Goal: Information Seeking & Learning: Learn about a topic

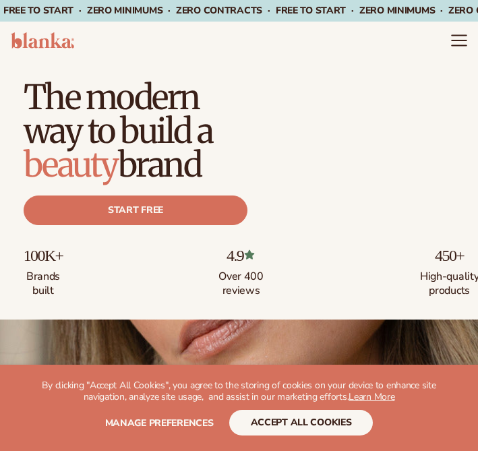
click at [454, 38] on icon "Menu" at bounding box center [459, 41] width 18 height 18
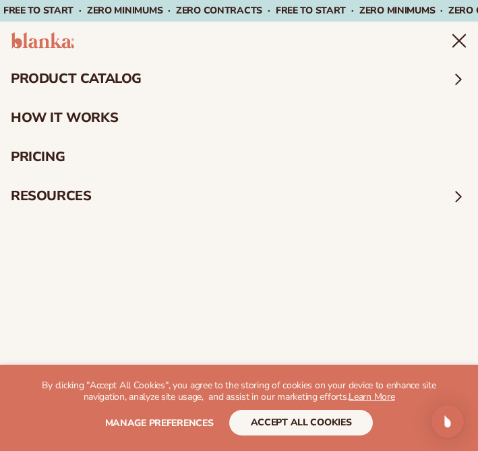
click at [461, 42] on icon "Menu" at bounding box center [459, 40] width 12 height 12
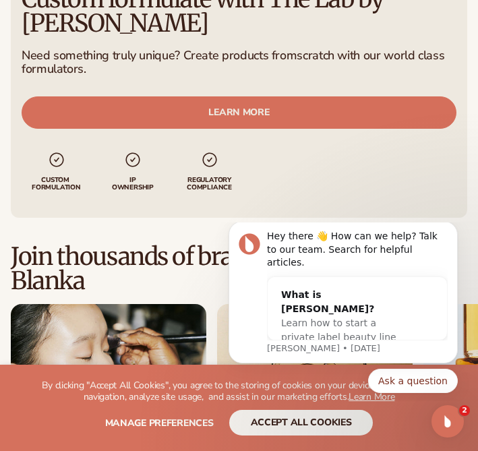
scroll to position [4635, 0]
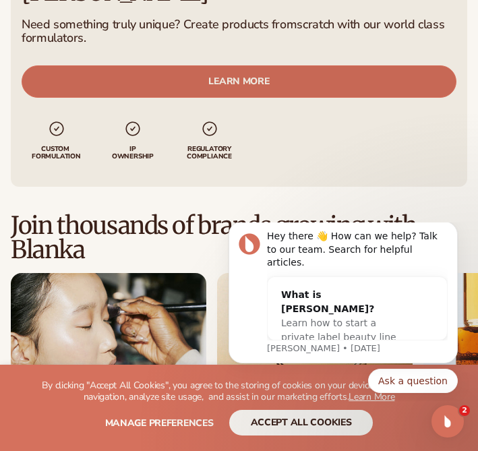
click at [273, 65] on link "LEARN MORE" at bounding box center [239, 81] width 435 height 32
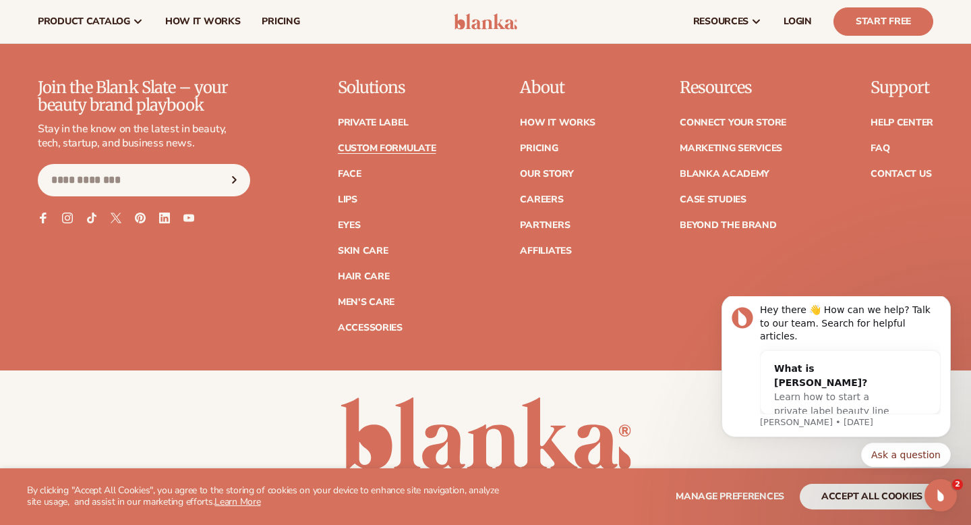
scroll to position [1956, 0]
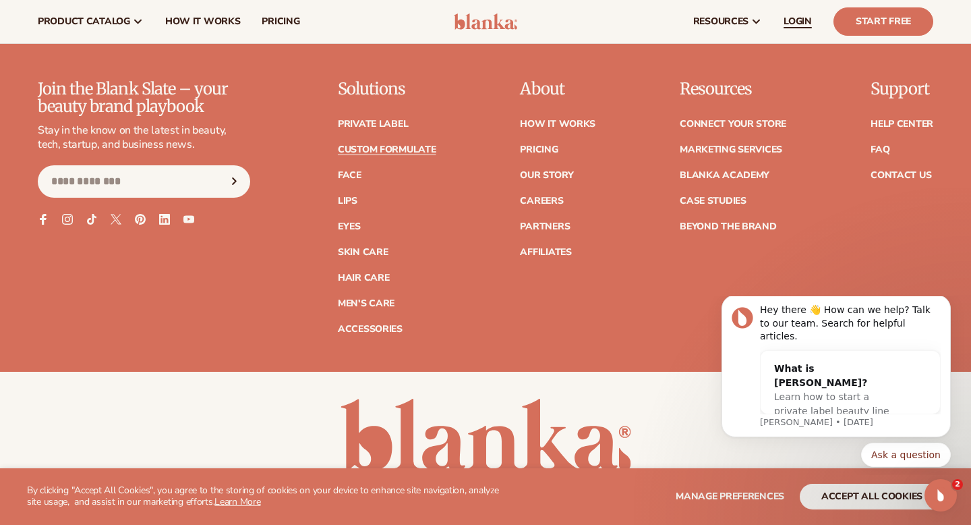
click at [477, 24] on span "LOGIN" at bounding box center [798, 21] width 28 height 11
